Goal: Task Accomplishment & Management: Complete application form

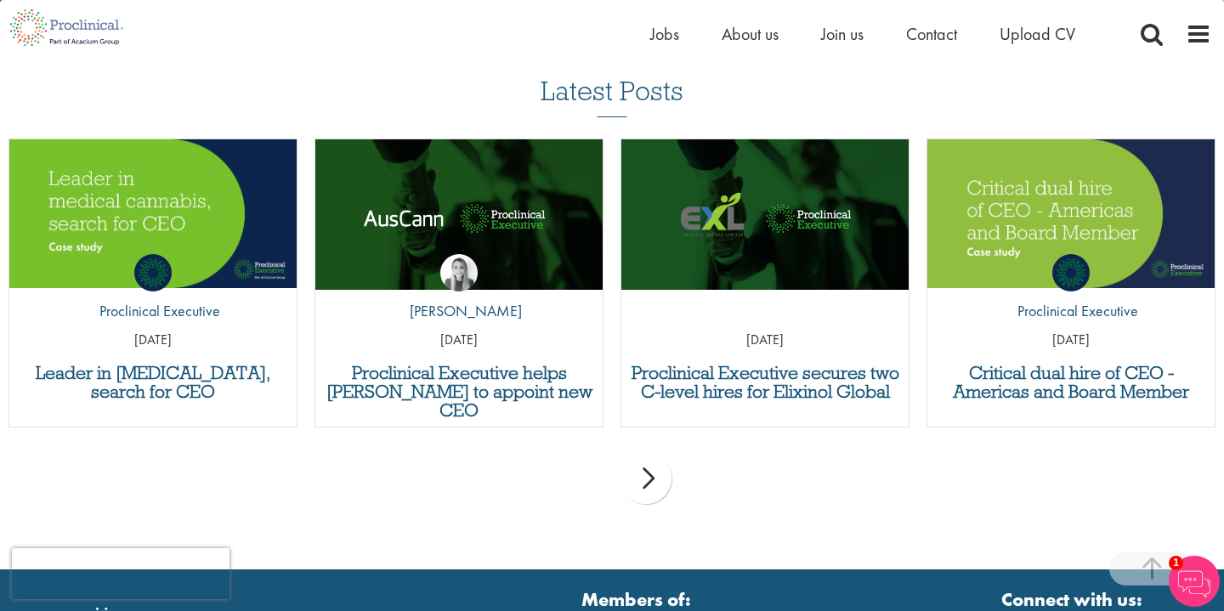
scroll to position [1347, 0]
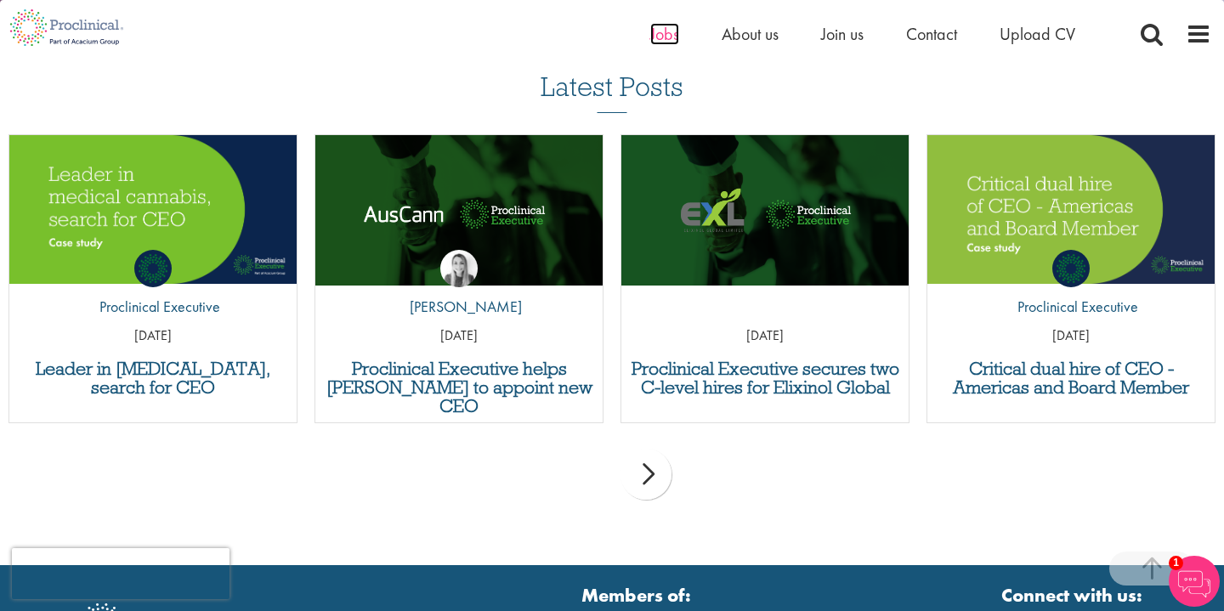
click at [672, 35] on span "Jobs" at bounding box center [664, 34] width 29 height 22
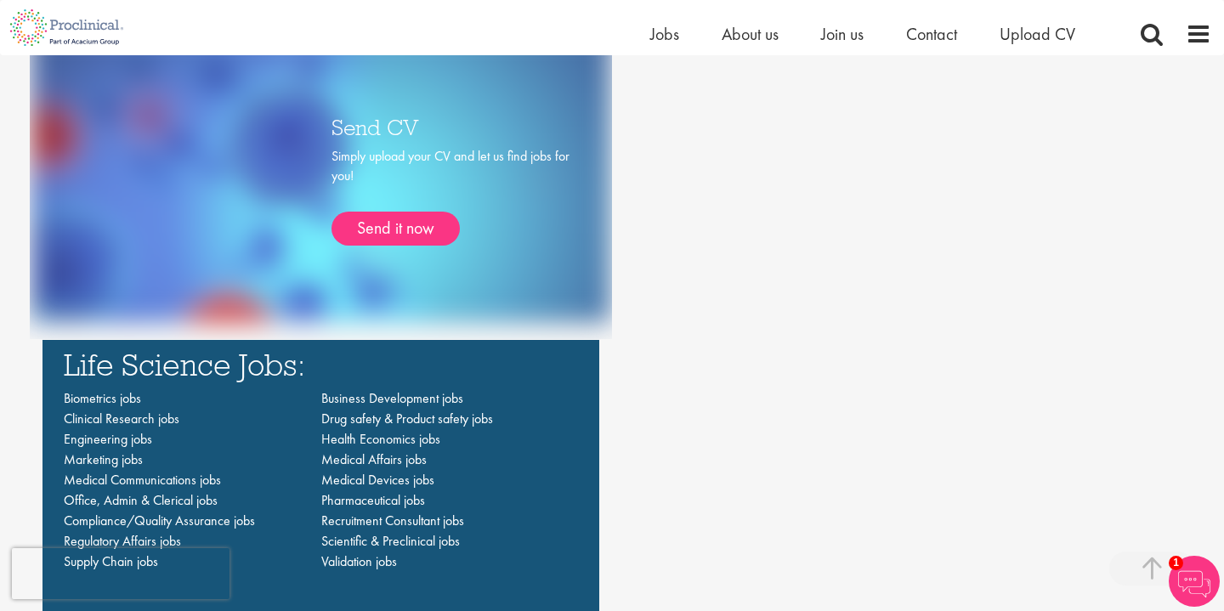
scroll to position [1046, 0]
click at [424, 230] on link "Send it now" at bounding box center [396, 230] width 128 height 34
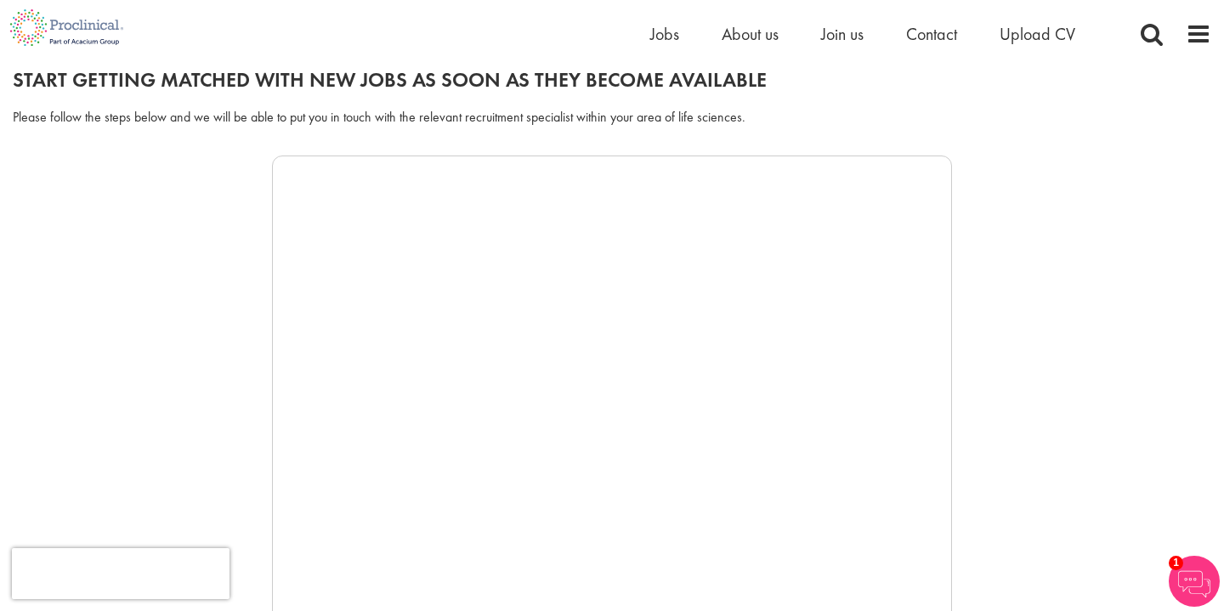
scroll to position [185, 0]
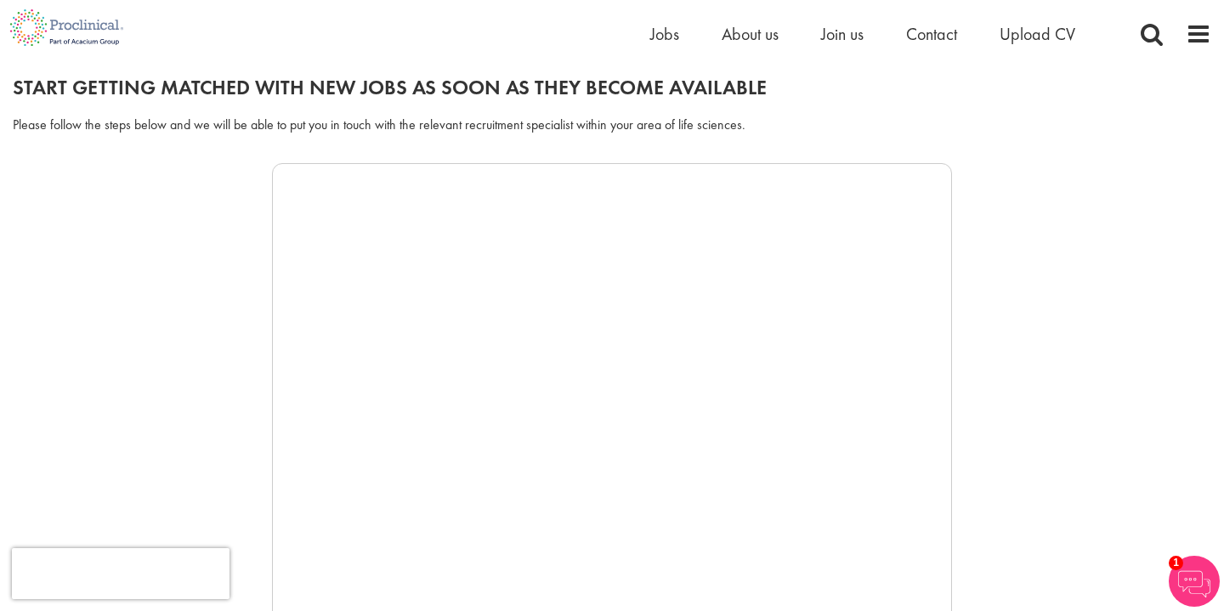
click at [173, 308] on div at bounding box center [612, 418] width 1199 height 510
click at [217, 450] on div at bounding box center [612, 418] width 1199 height 510
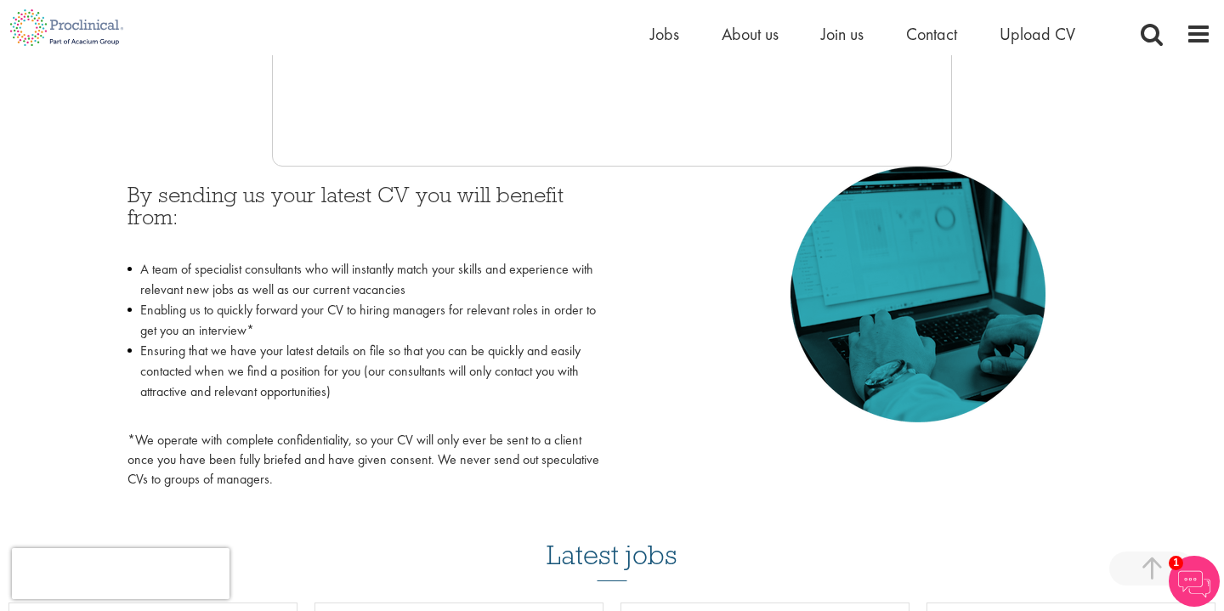
scroll to position [693, 0]
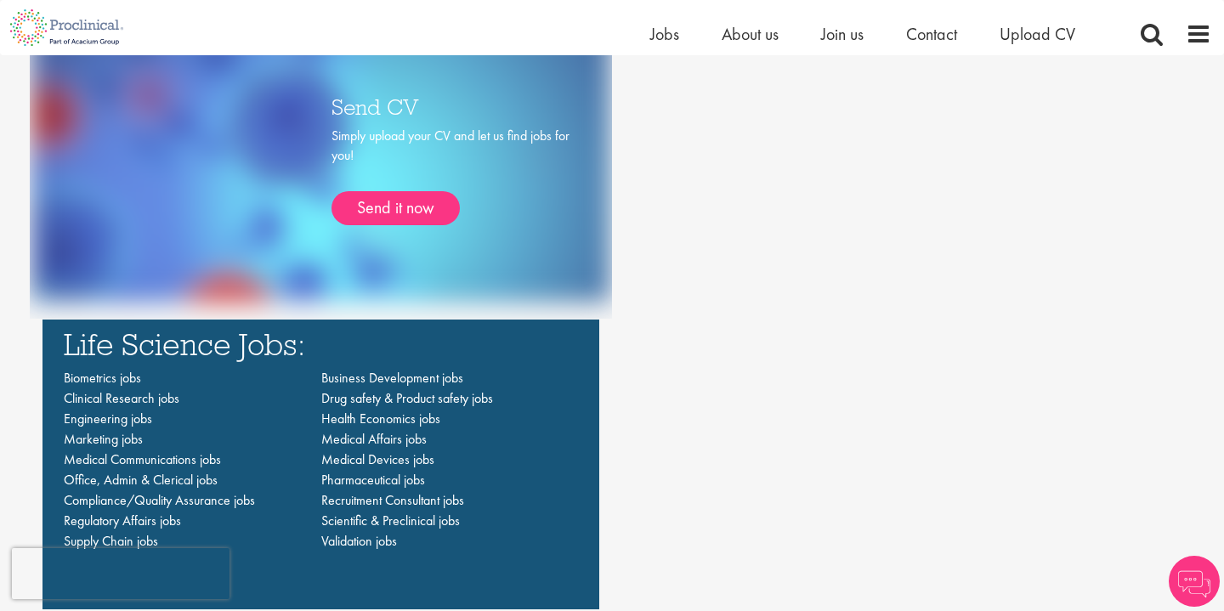
scroll to position [1046, 0]
